Goal: Task Accomplishment & Management: Manage account settings

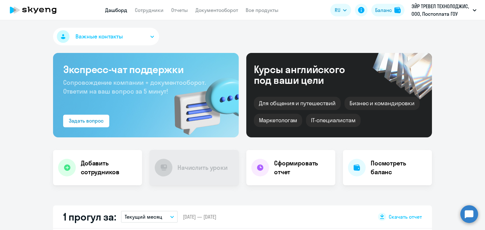
select select "30"
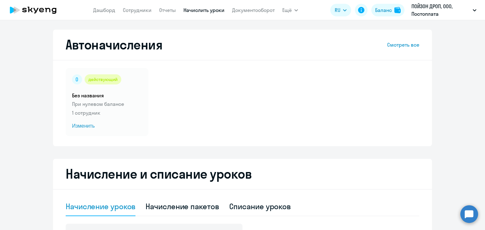
select select "10"
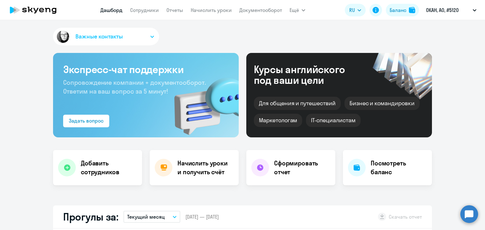
select select "30"
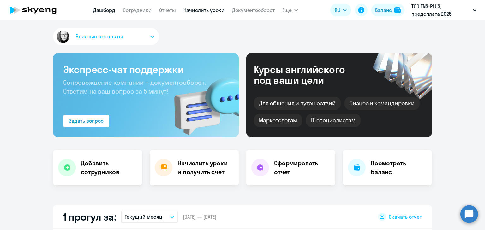
click at [217, 13] on link "Начислить уроки" at bounding box center [203, 10] width 41 height 6
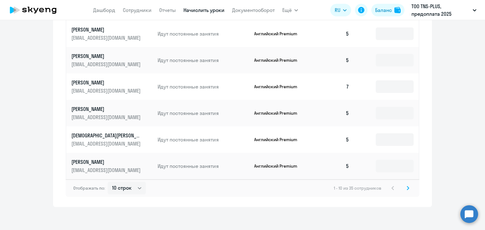
scroll to position [410, 0]
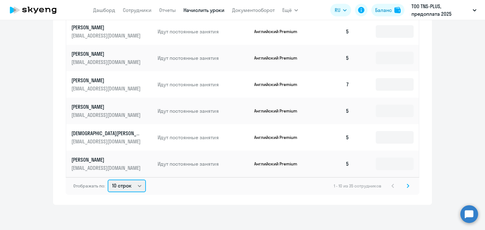
click at [125, 186] on select "10 строк 30 строк 50 строк" at bounding box center [127, 186] width 38 height 13
select select "50"
click at [108, 180] on select "10 строк 30 строк 50 строк" at bounding box center [127, 186] width 38 height 13
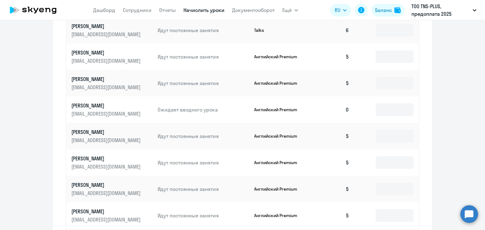
scroll to position [632, 0]
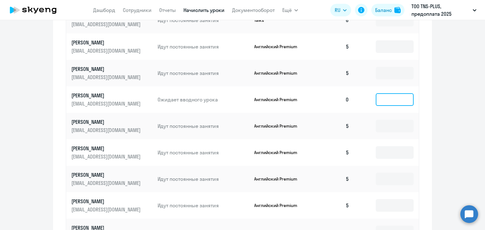
click at [389, 97] on input at bounding box center [395, 99] width 38 height 13
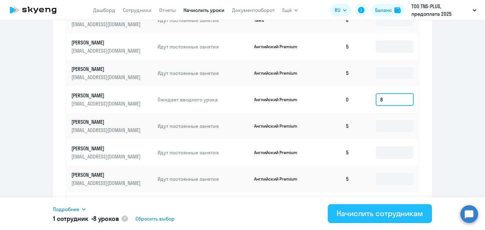
type input "8"
click at [345, 216] on div "Начислить сотрудникам" at bounding box center [380, 214] width 87 height 10
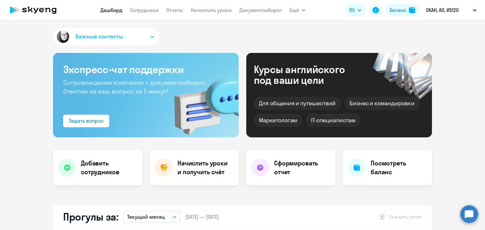
select select "30"
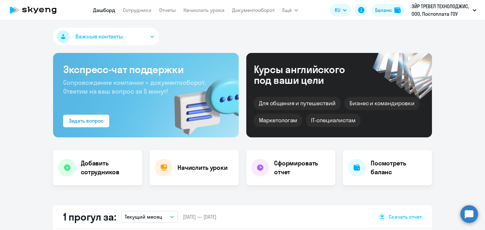
select select "30"
